Goal: Navigation & Orientation: Find specific page/section

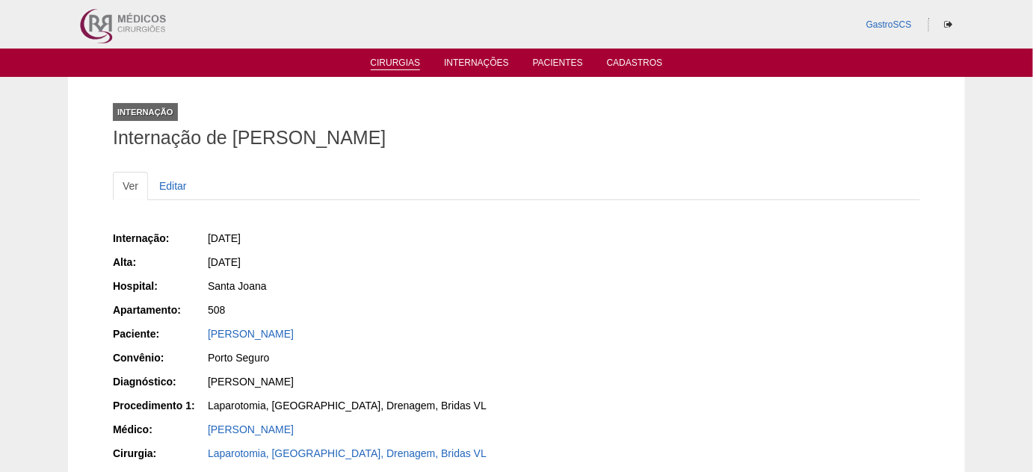
click at [407, 59] on link "Cirurgias" at bounding box center [396, 64] width 50 height 13
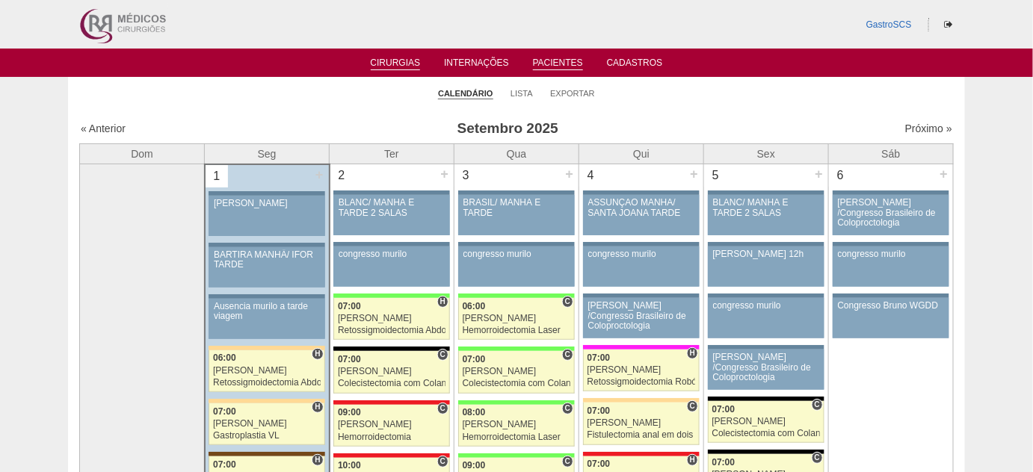
click at [552, 68] on link "Pacientes" at bounding box center [558, 64] width 50 height 13
